Goal: Task Accomplishment & Management: Use online tool/utility

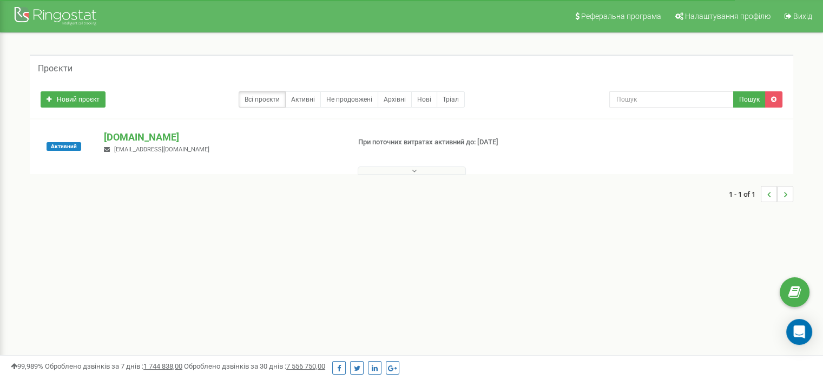
click at [423, 169] on button at bounding box center [412, 171] width 108 height 8
click at [651, 101] on input "text" at bounding box center [671, 99] width 124 height 16
click at [562, 148] on div "Активний justschool.me justjustschool@gmail.com При поточних витратах активний …" at bounding box center [411, 151] width 758 height 43
click at [131, 141] on p "[DOMAIN_NAME]" at bounding box center [222, 137] width 236 height 14
click at [720, 14] on span "Налаштування профілю" at bounding box center [727, 16] width 85 height 9
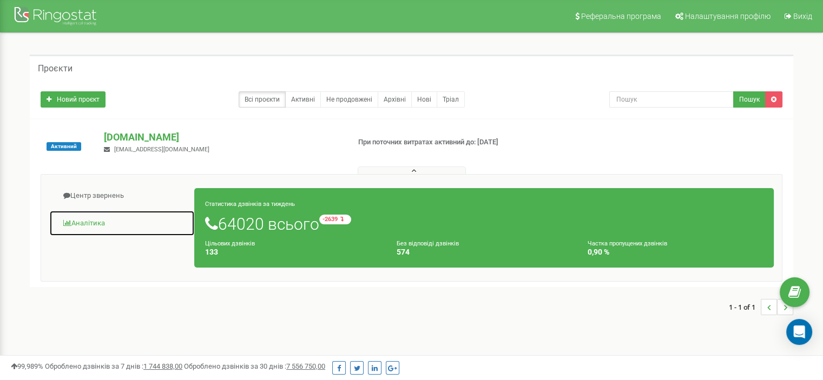
click at [93, 220] on link "Аналiтика" at bounding box center [122, 223] width 146 height 27
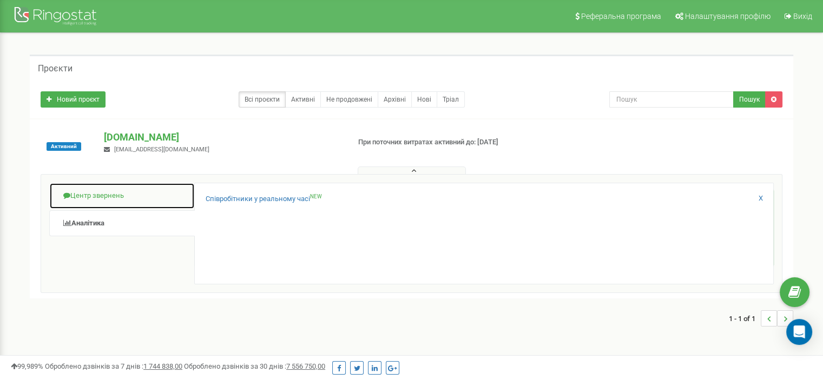
click at [101, 194] on link "Центр звернень" at bounding box center [122, 196] width 146 height 27
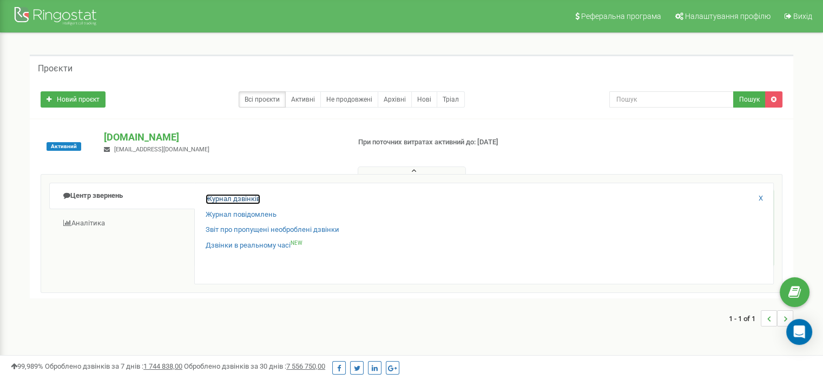
click at [247, 199] on link "Журнал дзвінків" at bounding box center [233, 199] width 55 height 10
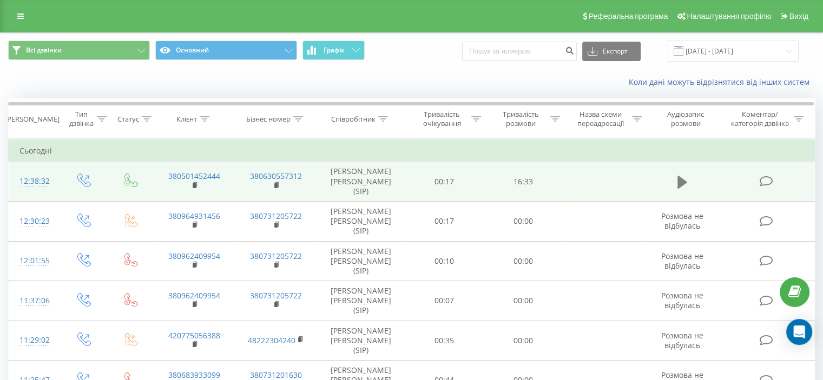
click at [682, 177] on icon at bounding box center [682, 181] width 10 height 13
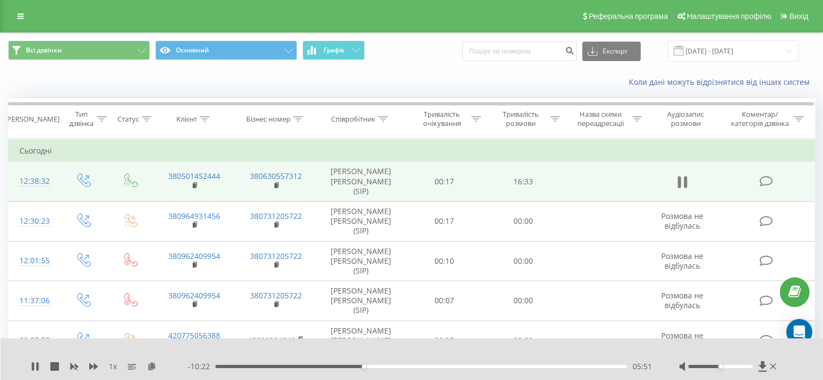
click at [677, 181] on icon at bounding box center [678, 182] width 3 height 12
